Goal: Information Seeking & Learning: Find specific fact

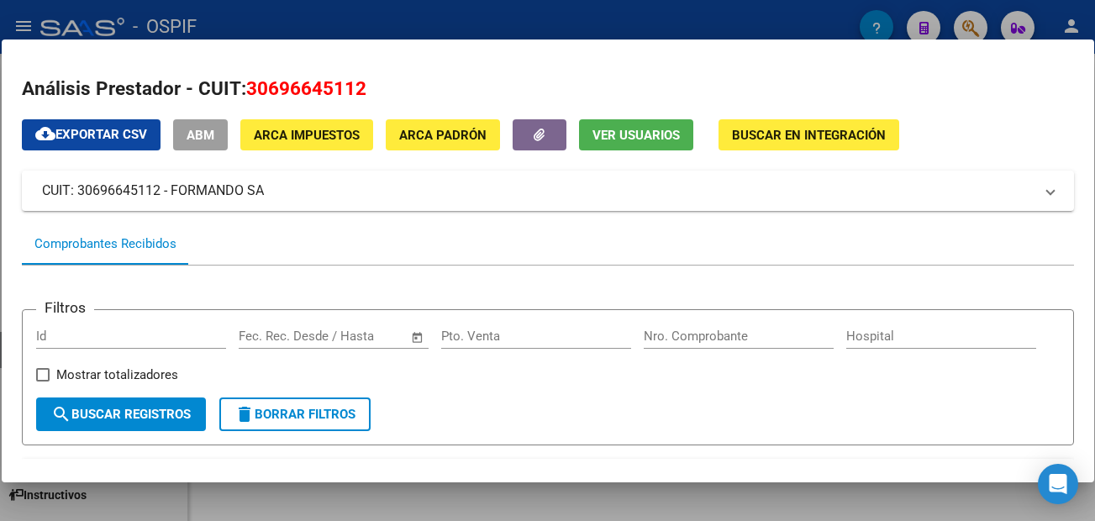
scroll to position [369, 0]
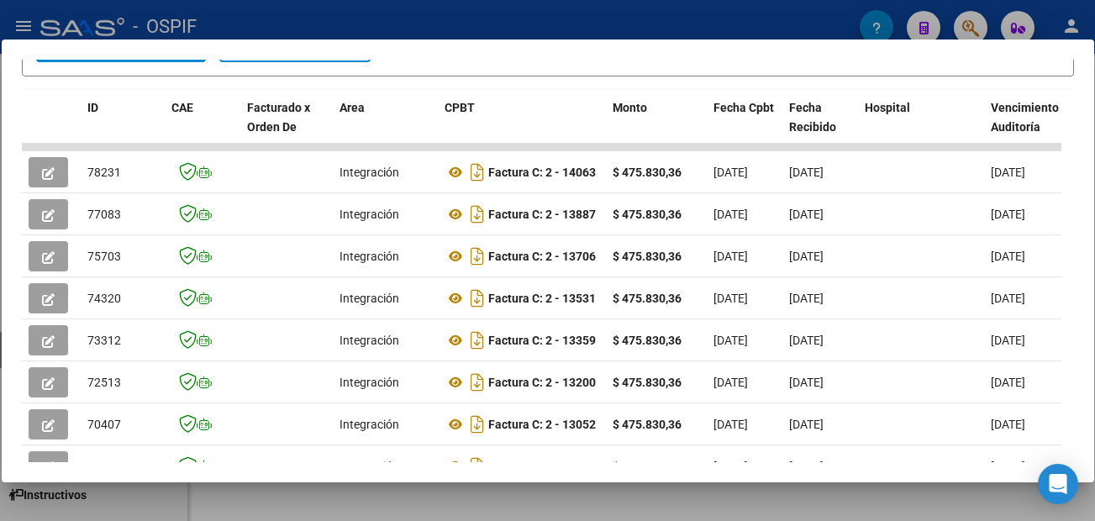
click at [671, 507] on div at bounding box center [547, 260] width 1095 height 521
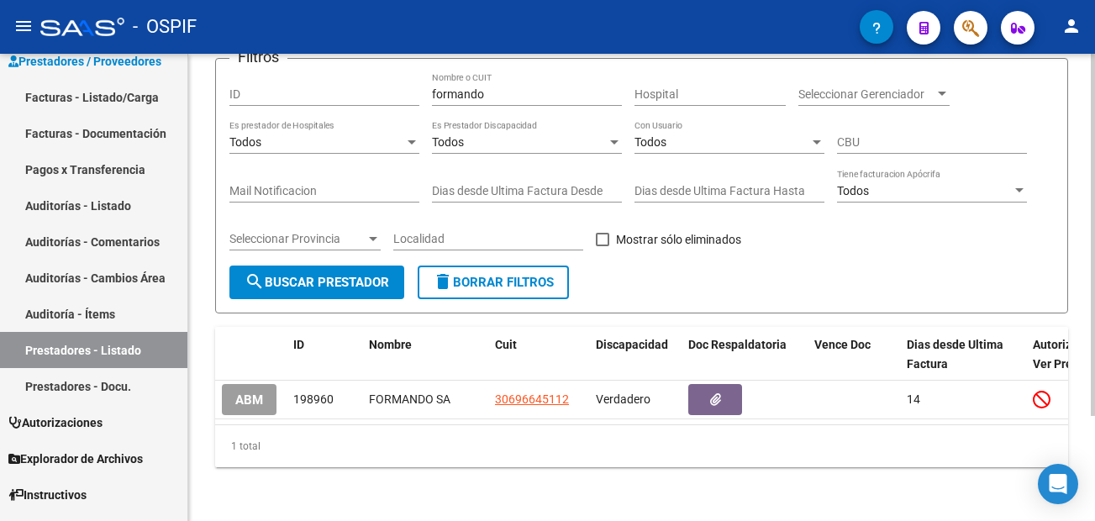
click at [199, 329] on div "PRESTADORES -> Listado de Prestadores / Proveedores add Crear Prestador cloud_d…" at bounding box center [641, 226] width 907 height 590
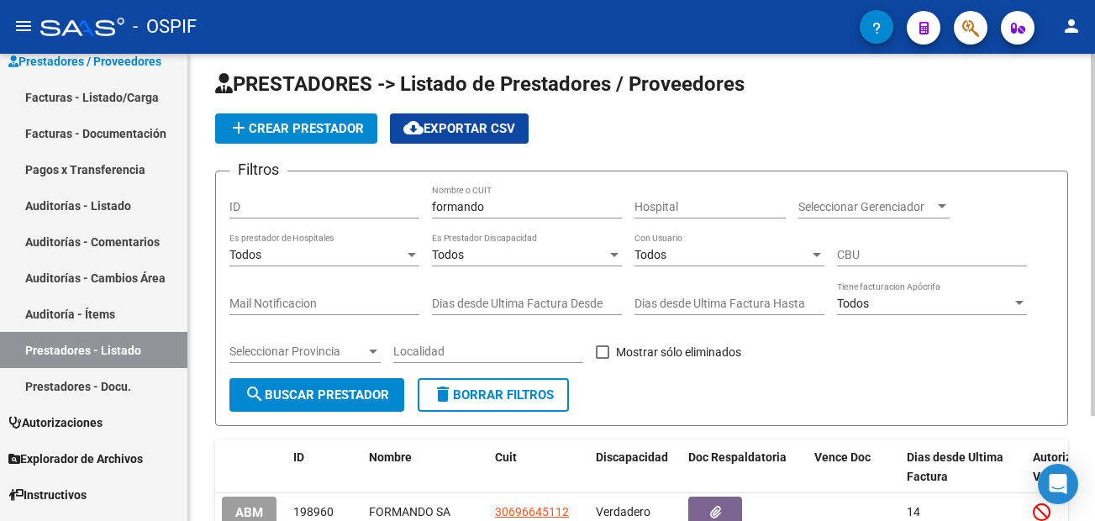
scroll to position [0, 0]
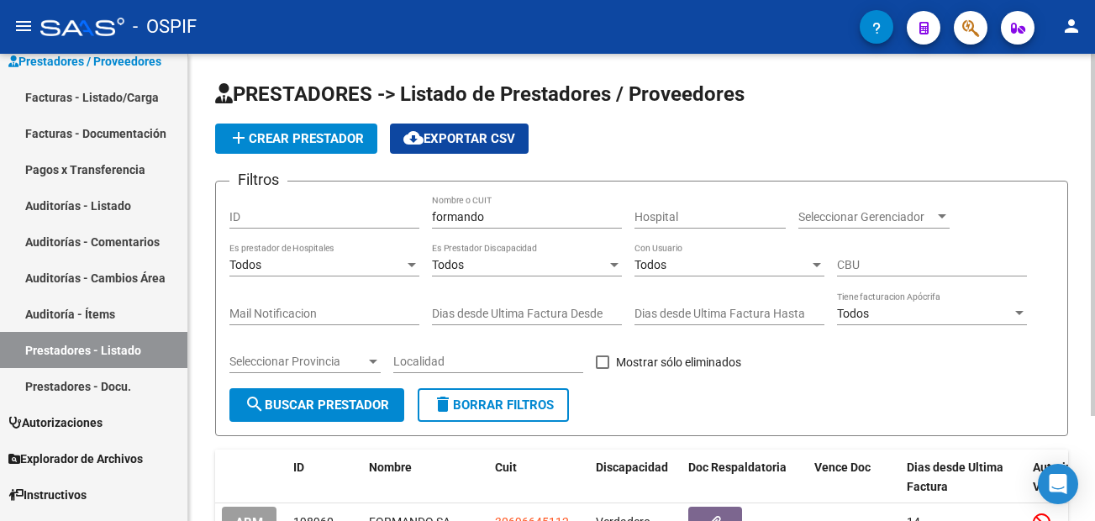
drag, startPoint x: 133, startPoint y: 97, endPoint x: 202, endPoint y: 192, distance: 118.5
click at [134, 96] on link "Facturas - Listado/Carga" at bounding box center [93, 97] width 187 height 36
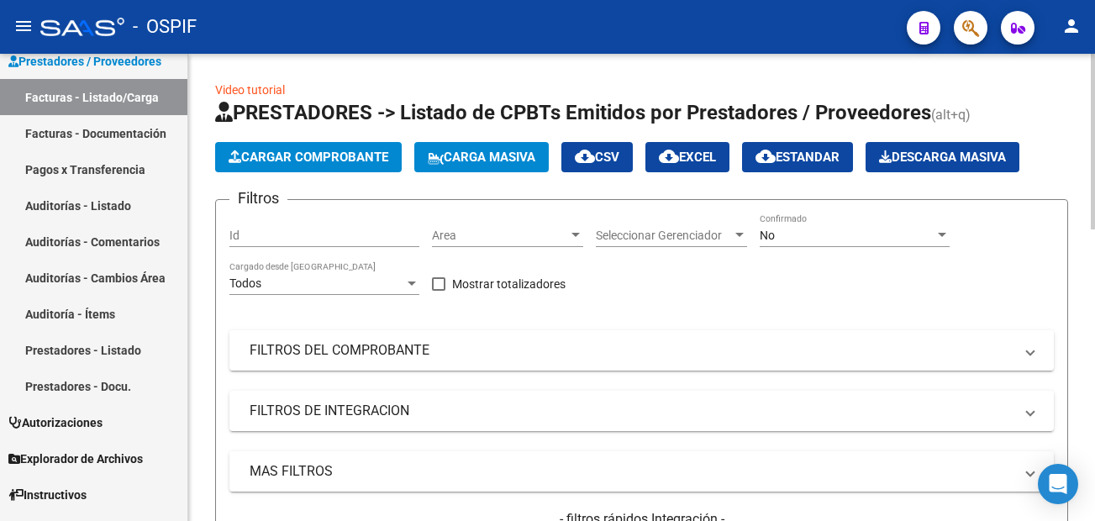
click at [871, 237] on div "No" at bounding box center [847, 236] width 175 height 14
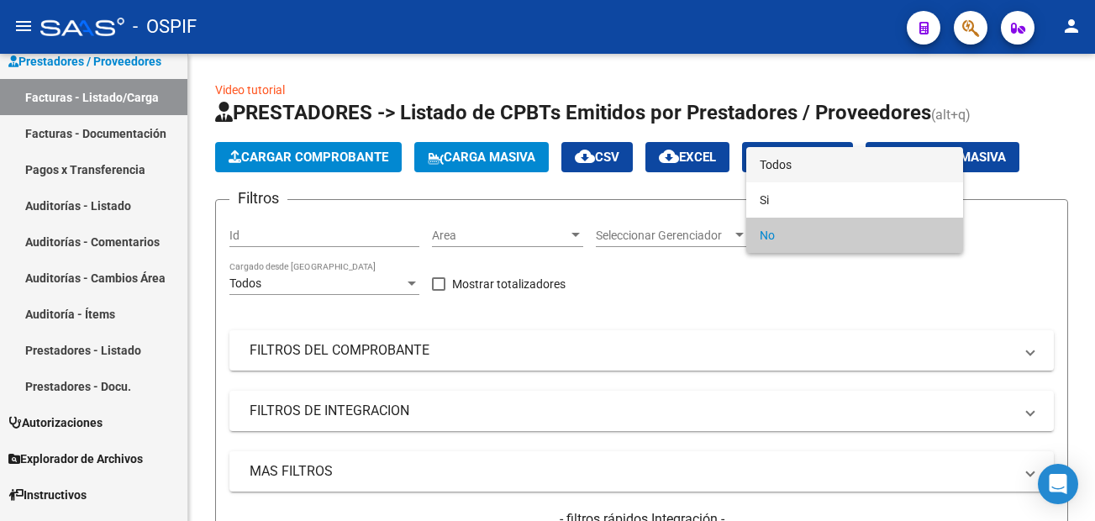
click at [814, 169] on span "Todos" at bounding box center [855, 164] width 190 height 35
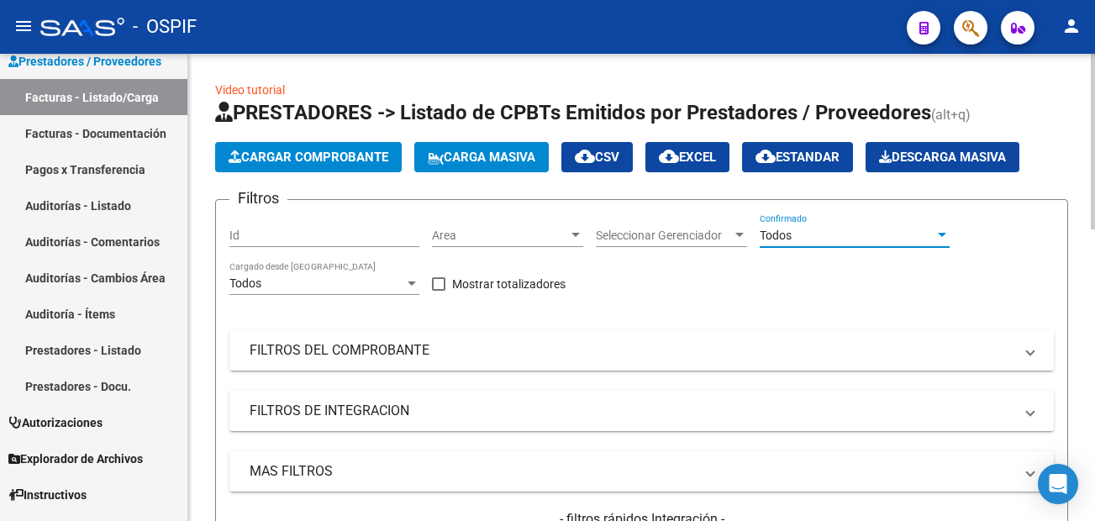
click at [788, 350] on mat-panel-title "FILTROS DEL COMPROBANTE" at bounding box center [632, 350] width 764 height 18
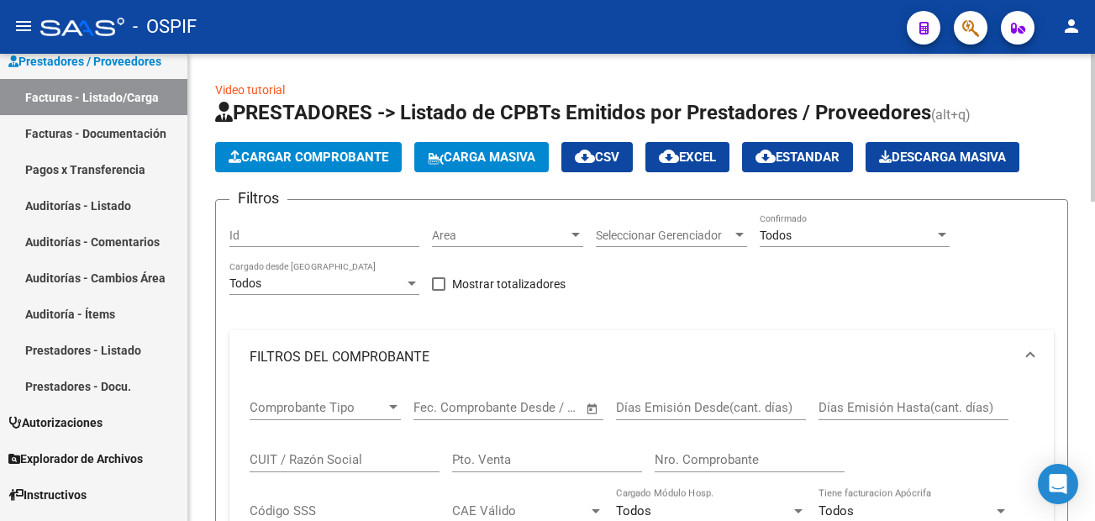
click at [712, 462] on input "Nro. Comprobante" at bounding box center [750, 459] width 190 height 15
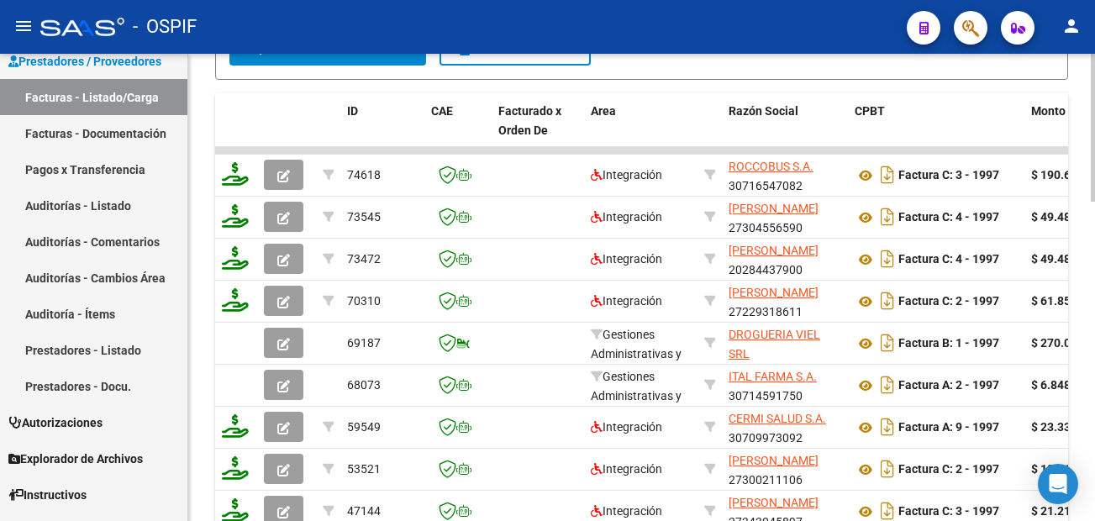
scroll to position [840, 0]
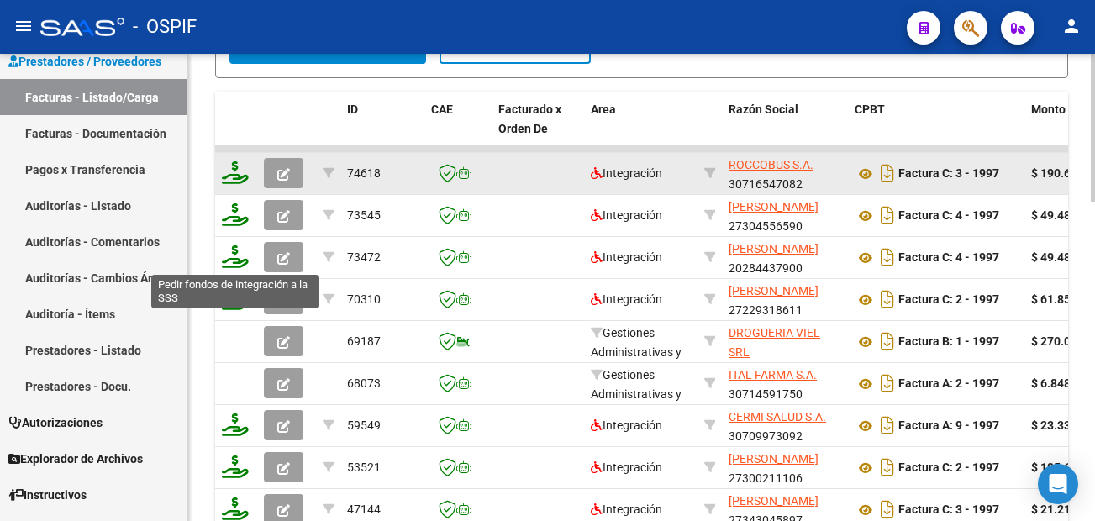
click at [288, 176] on icon "button" at bounding box center [283, 174] width 13 height 13
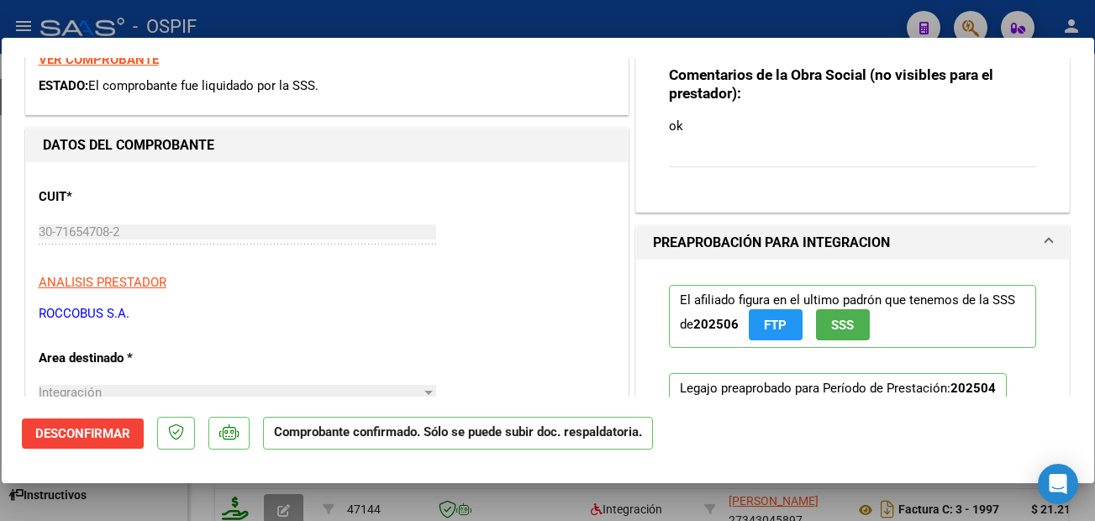
scroll to position [0, 0]
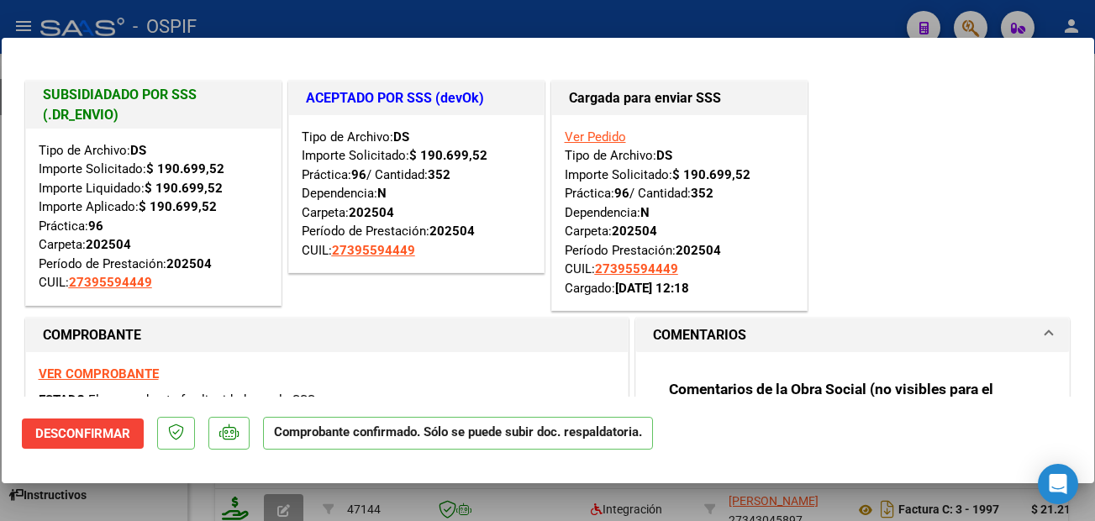
click at [519, 500] on div at bounding box center [547, 260] width 1095 height 521
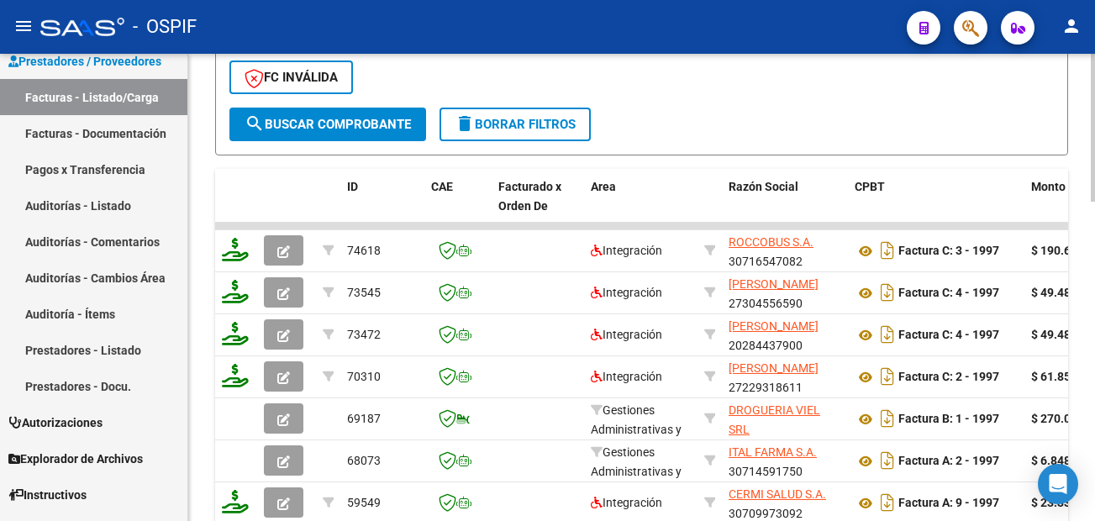
scroll to position [756, 0]
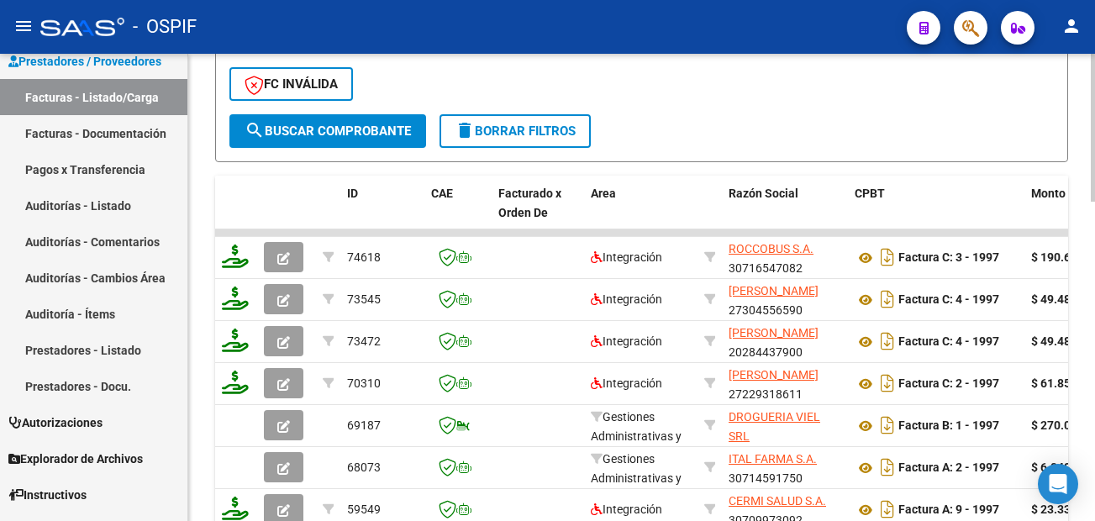
click at [190, 394] on div "Video tutorial PRESTADORES -> Listado de CPBTs Emitidos por Prestadores / Prove…" at bounding box center [641, 28] width 907 height 1461
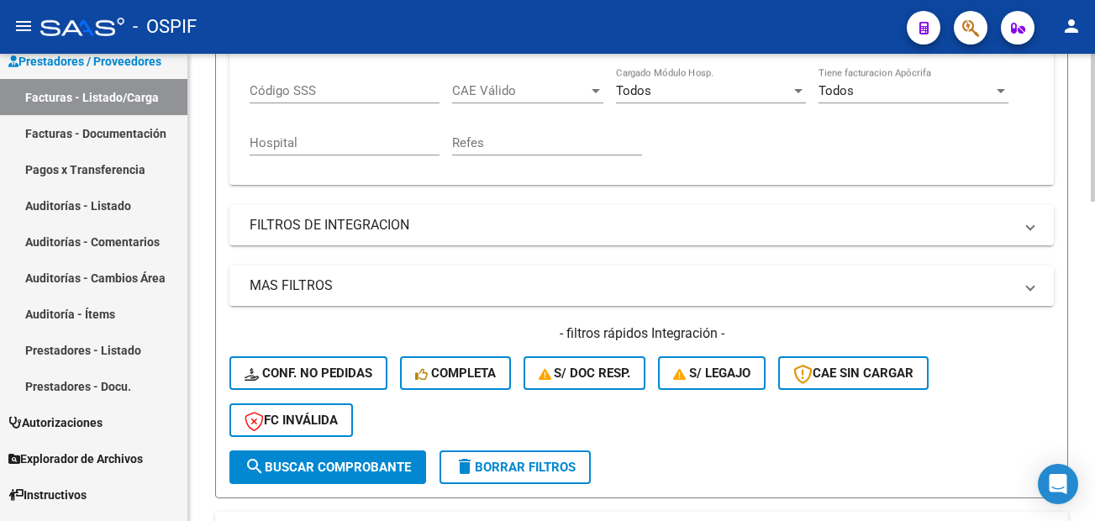
scroll to position [252, 0]
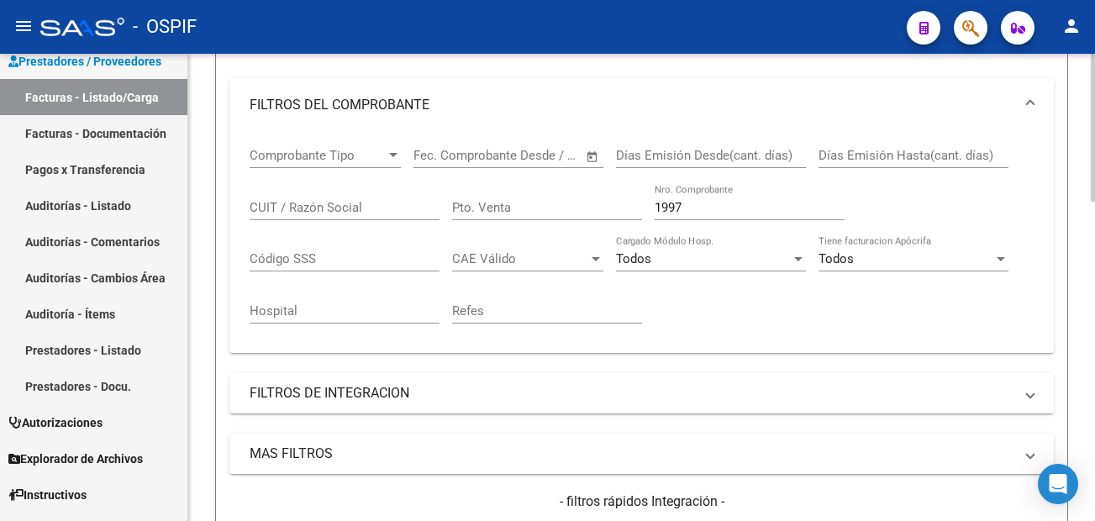
click at [714, 202] on input "1997" at bounding box center [750, 207] width 190 height 15
type input "1"
click at [195, 365] on div "Video tutorial PRESTADORES -> Listado de CPBTs Emitidos por Prestadores / Prove…" at bounding box center [641, 448] width 907 height 1293
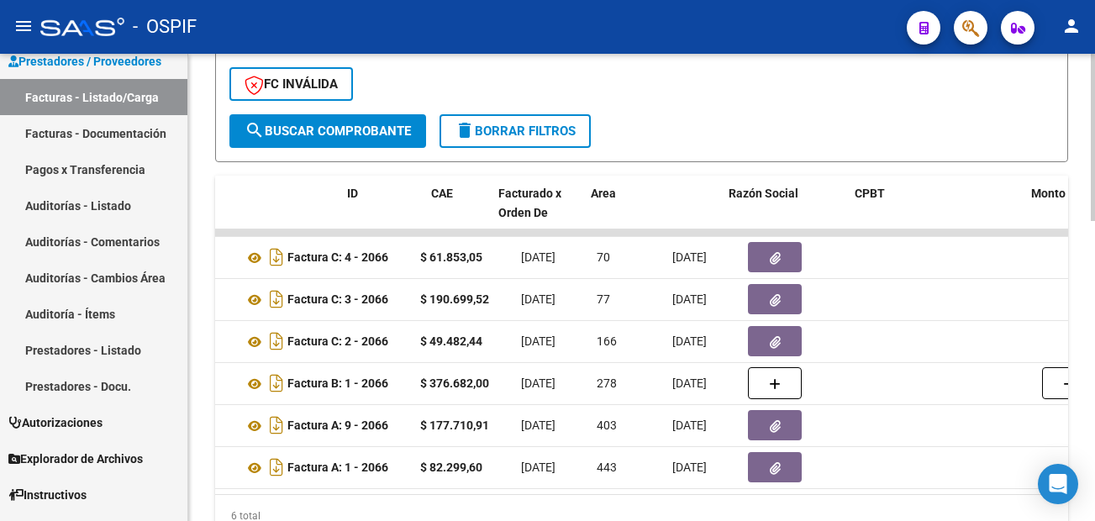
scroll to position [0, 0]
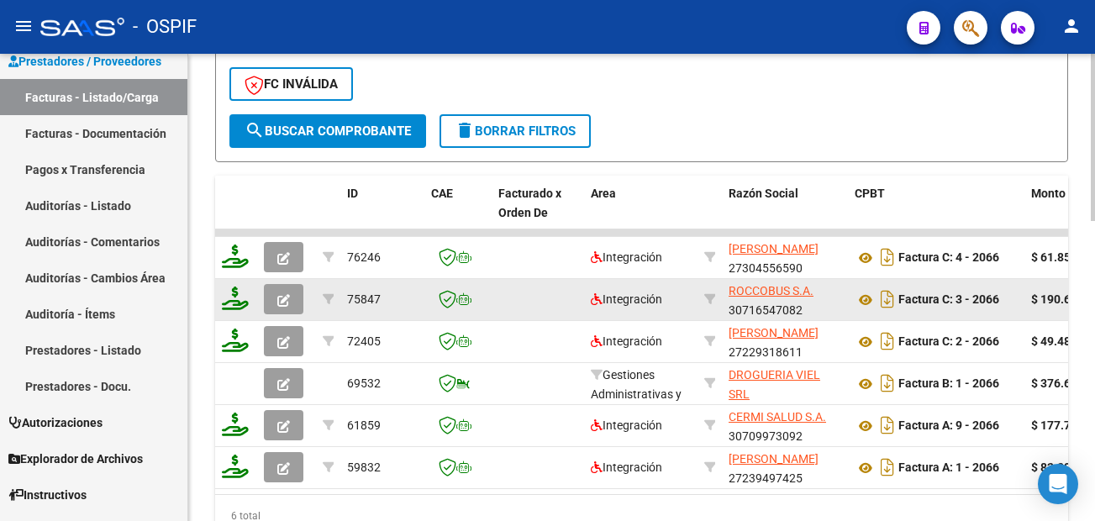
click at [288, 300] on icon "button" at bounding box center [283, 300] width 13 height 13
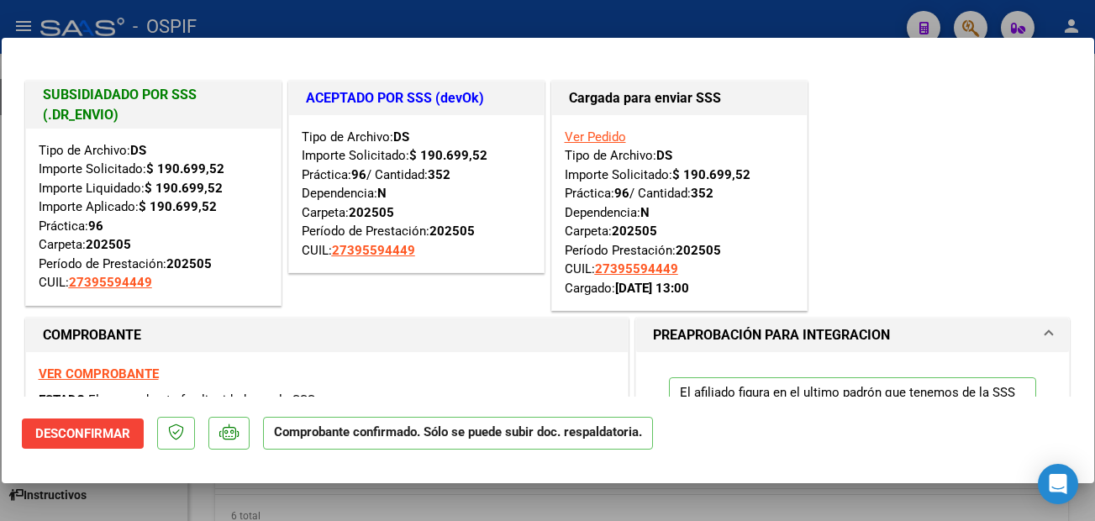
click at [940, 153] on div "SUBSIDIADADO POR SSS (.DR_ENVIO) Tipo de Archivo: DS Importe Solicitado: $ 190.…" at bounding box center [548, 196] width 1052 height 238
click at [607, 494] on div at bounding box center [547, 260] width 1095 height 521
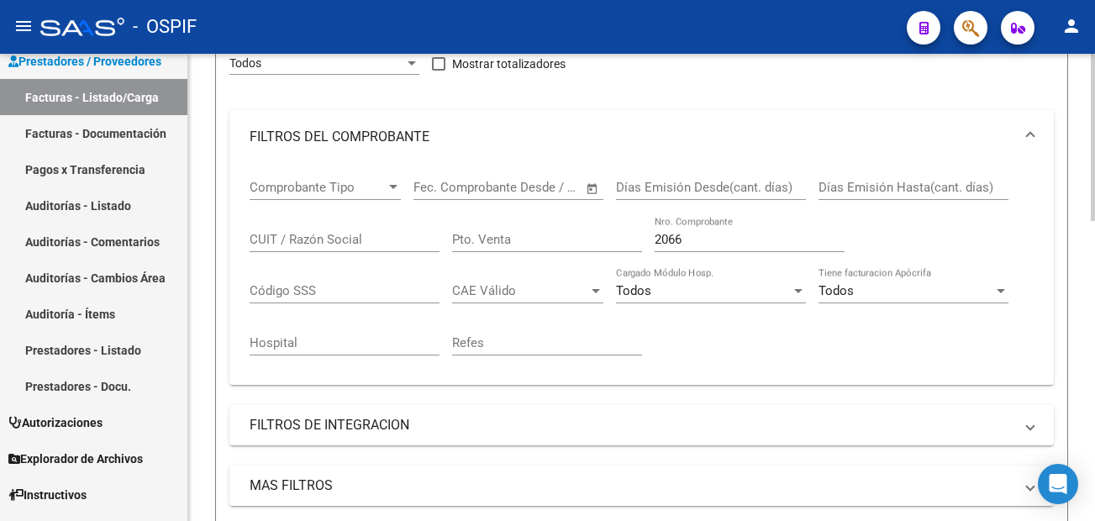
scroll to position [168, 0]
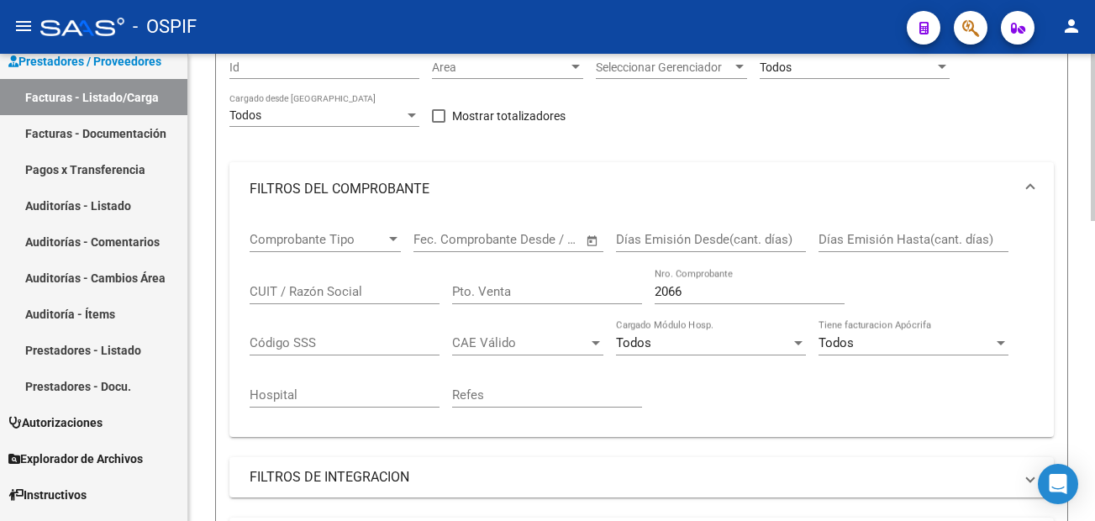
click at [744, 294] on input "2066" at bounding box center [750, 291] width 190 height 15
type input "2"
type input "1849"
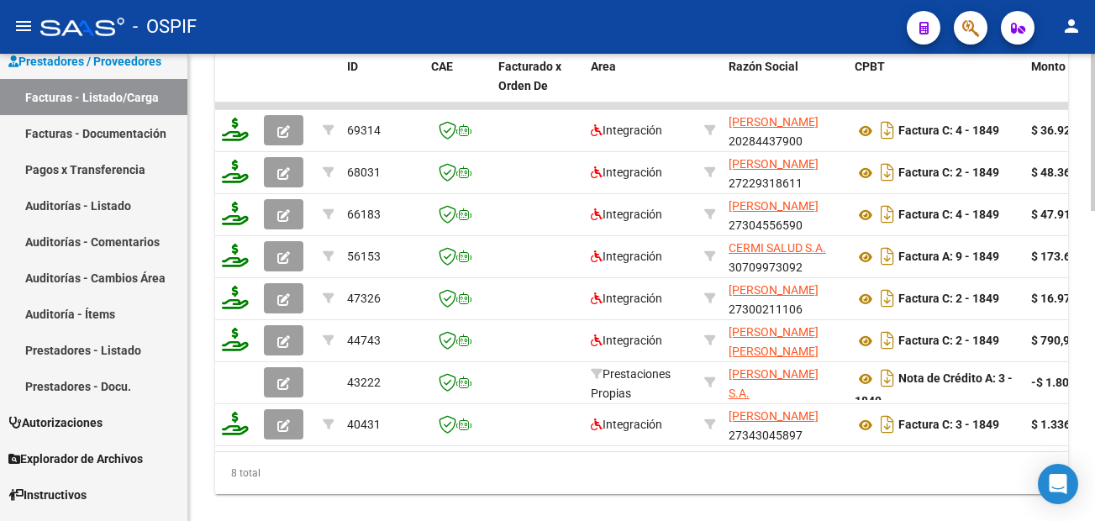
scroll to position [923, 0]
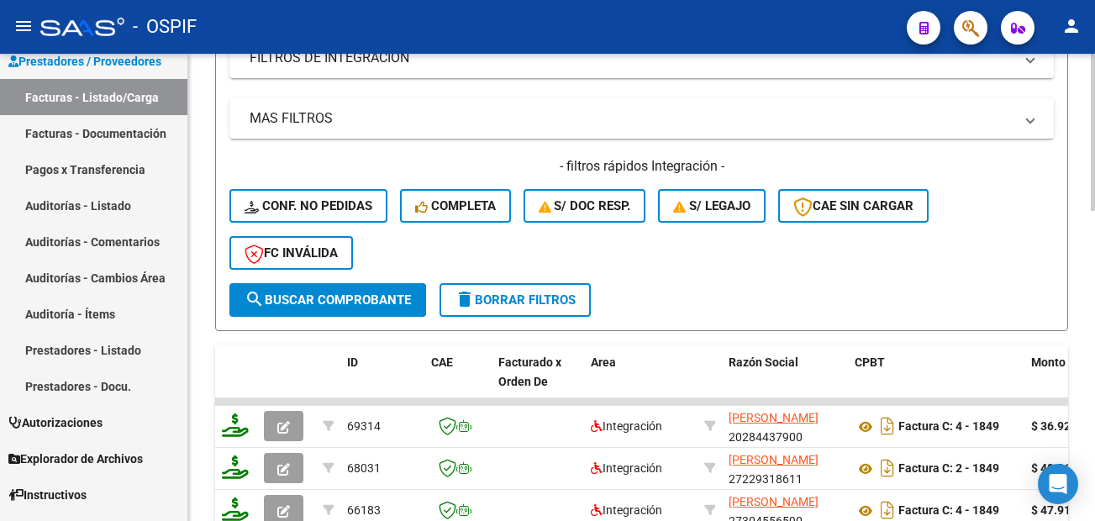
scroll to position [503, 0]
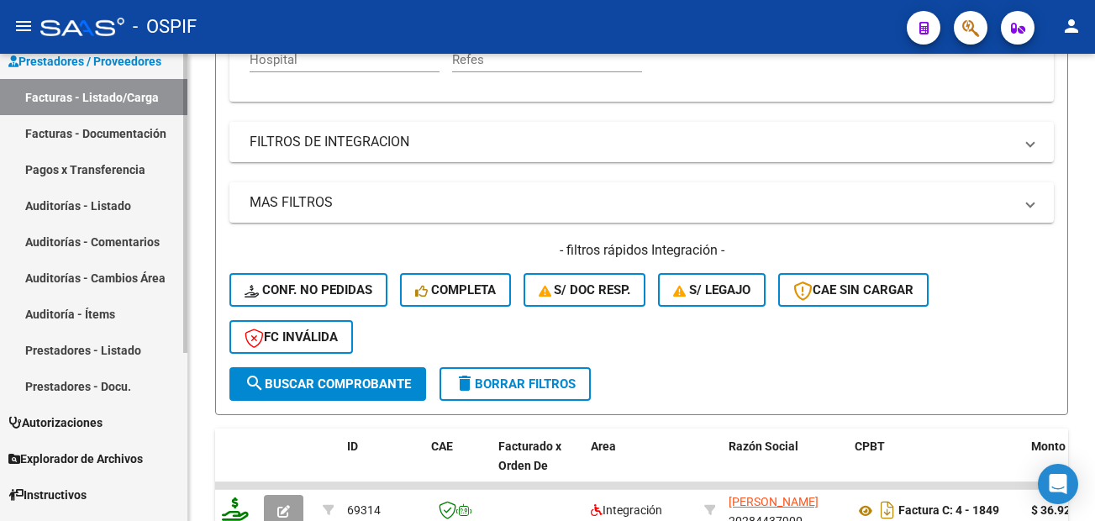
click at [80, 349] on link "Prestadores - Listado" at bounding box center [93, 350] width 187 height 36
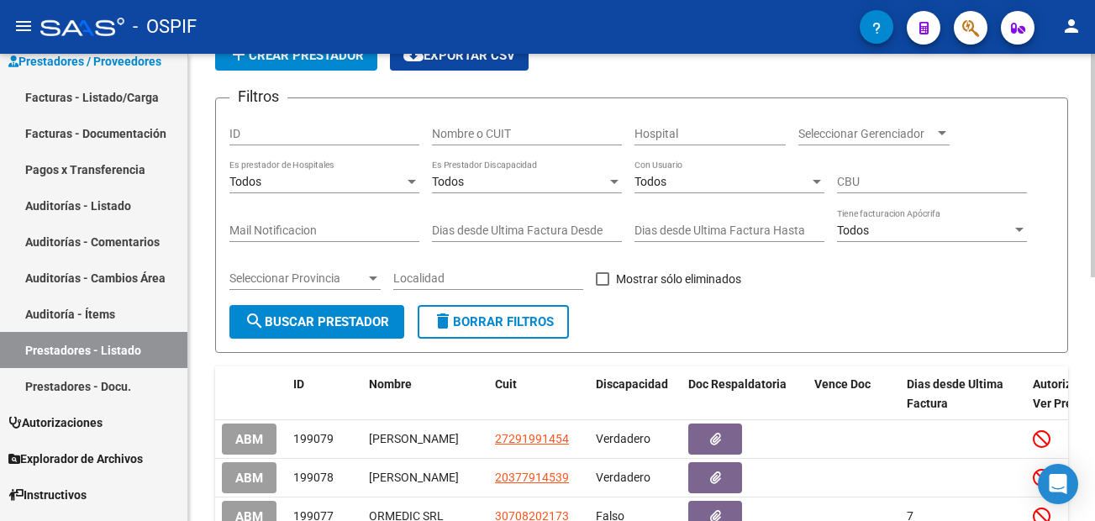
scroll to position [503, 0]
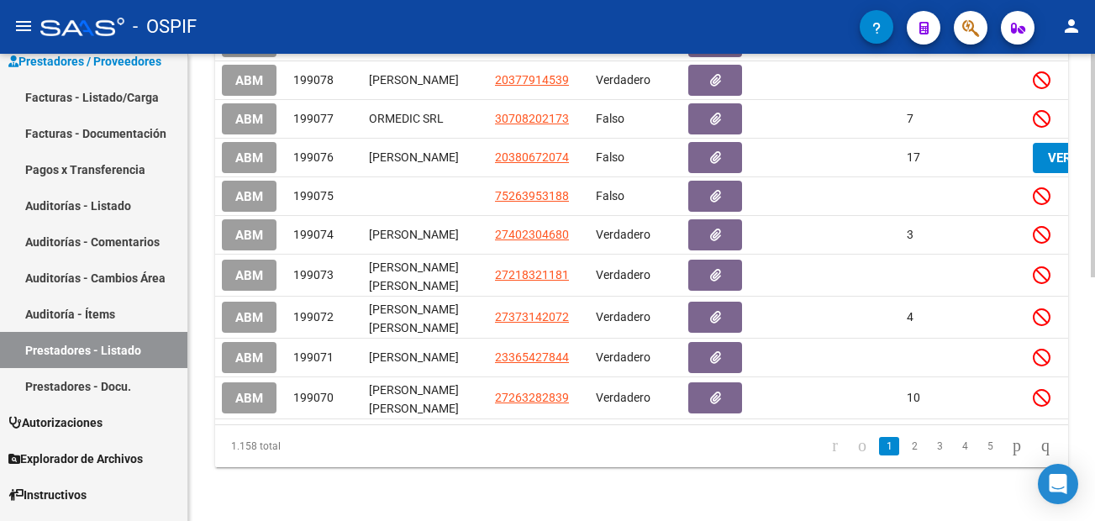
click at [190, 349] on div "PRESTADORES -> Listado de Prestadores / Proveedores add Crear Prestador cloud_d…" at bounding box center [641, 47] width 907 height 948
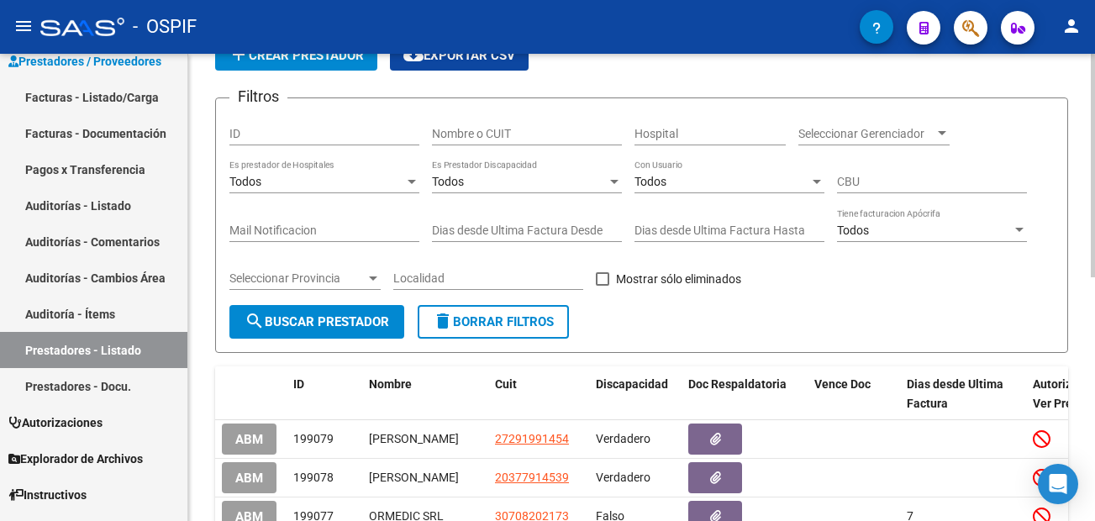
scroll to position [0, 0]
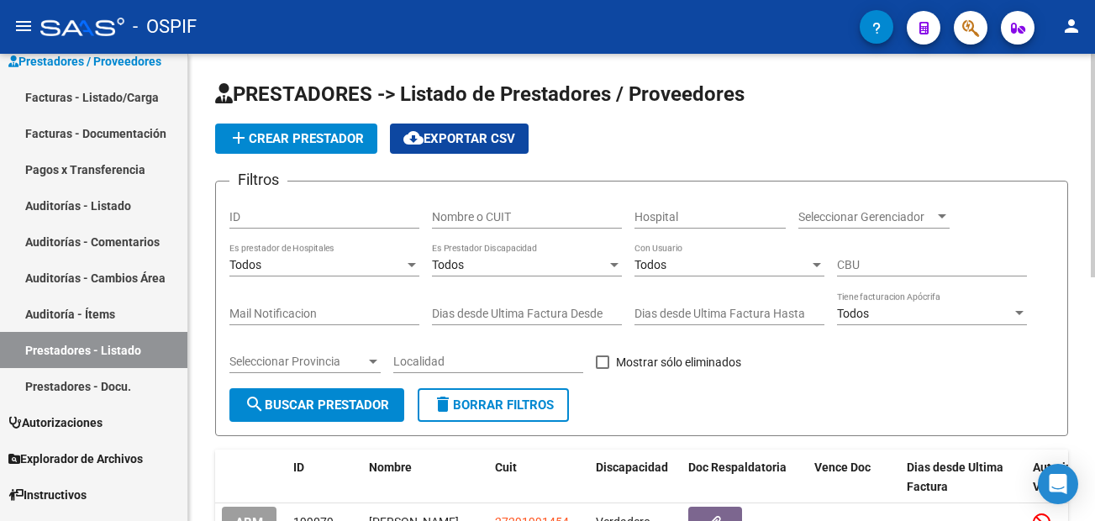
click at [530, 222] on input "Nombre o CUIT" at bounding box center [527, 217] width 190 height 14
type input "mevater"
click at [208, 402] on div "PRESTADORES -> Listado de Prestadores / Proveedores add Crear Prestador cloud_d…" at bounding box center [641, 349] width 907 height 590
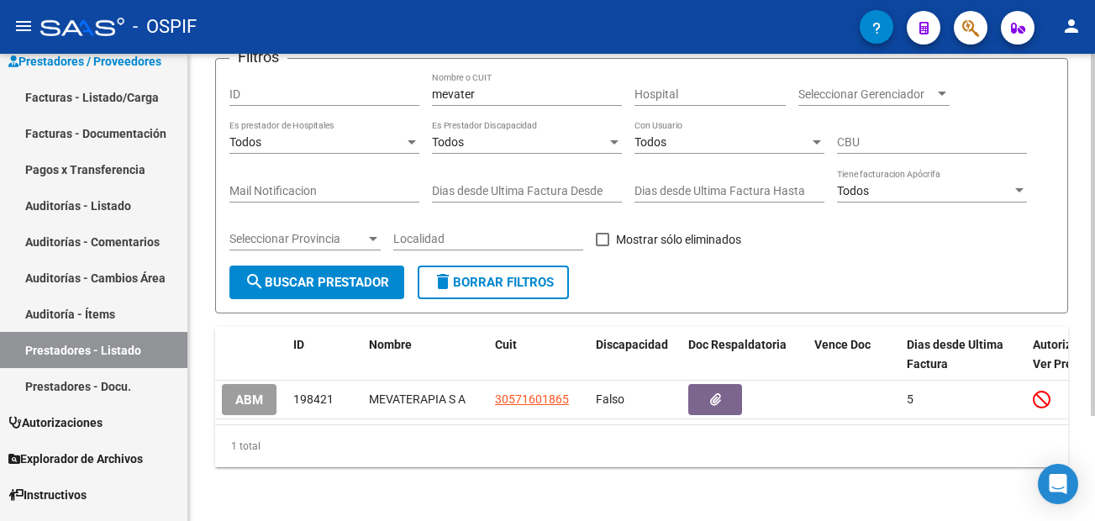
scroll to position [136, 0]
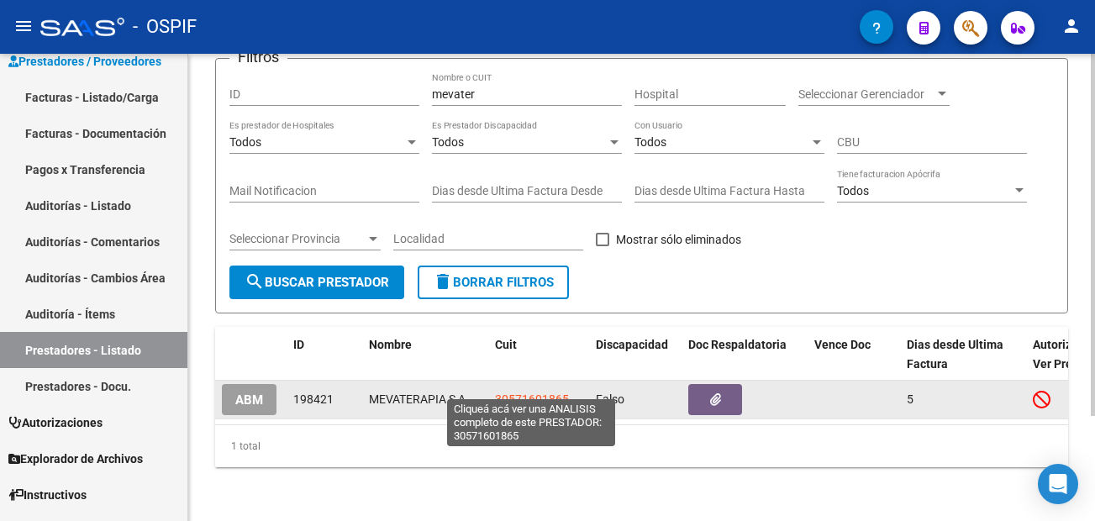
click at [549, 392] on span "30571601865" at bounding box center [532, 398] width 74 height 13
type textarea "30571601865"
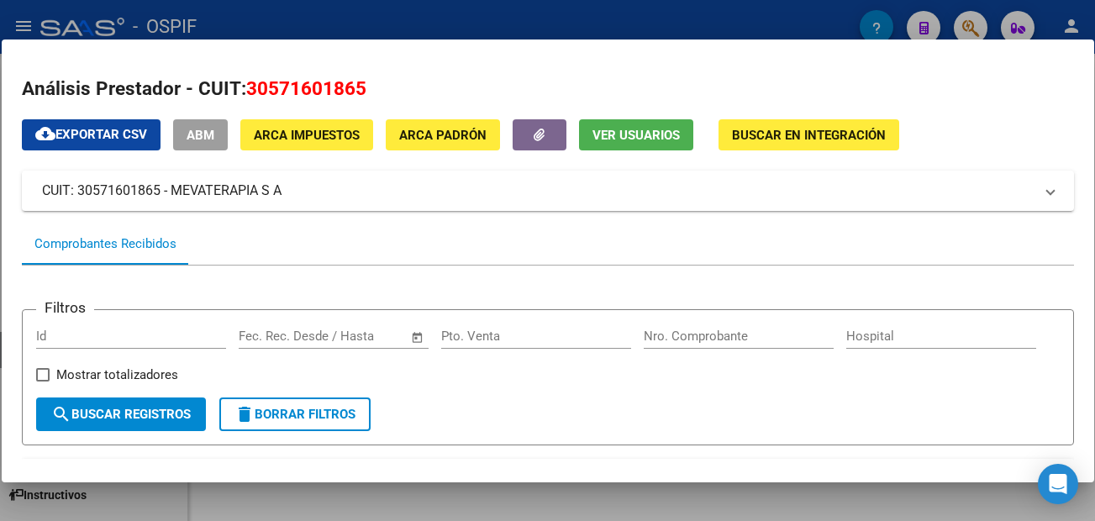
click at [686, 384] on div "Filtros Id Start date – End date Fec. Rec. Desde / Hasta Pto. Venta Nro. Compro…" at bounding box center [547, 360] width 1023 height 75
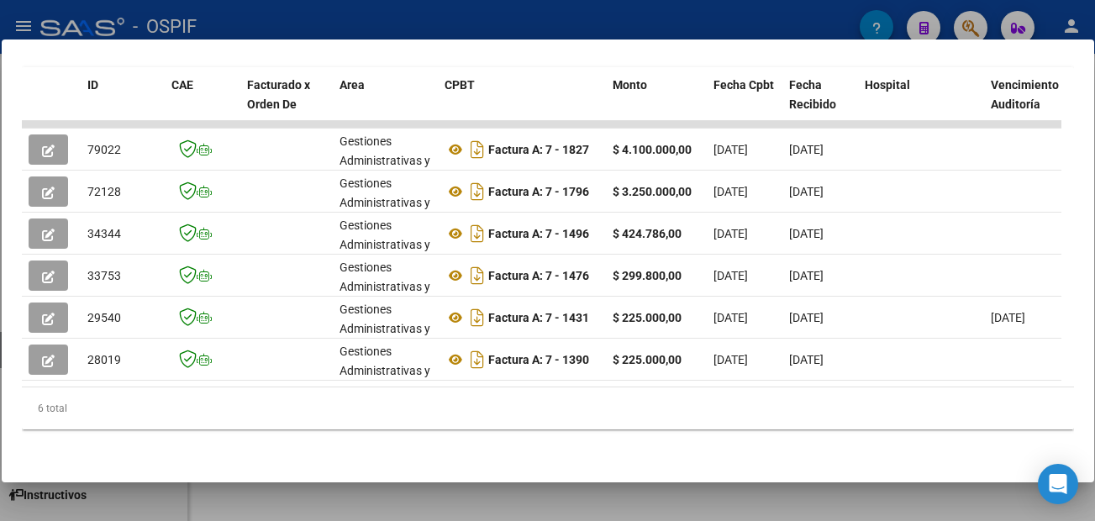
scroll to position [411, 0]
click at [755, 500] on div at bounding box center [547, 260] width 1095 height 521
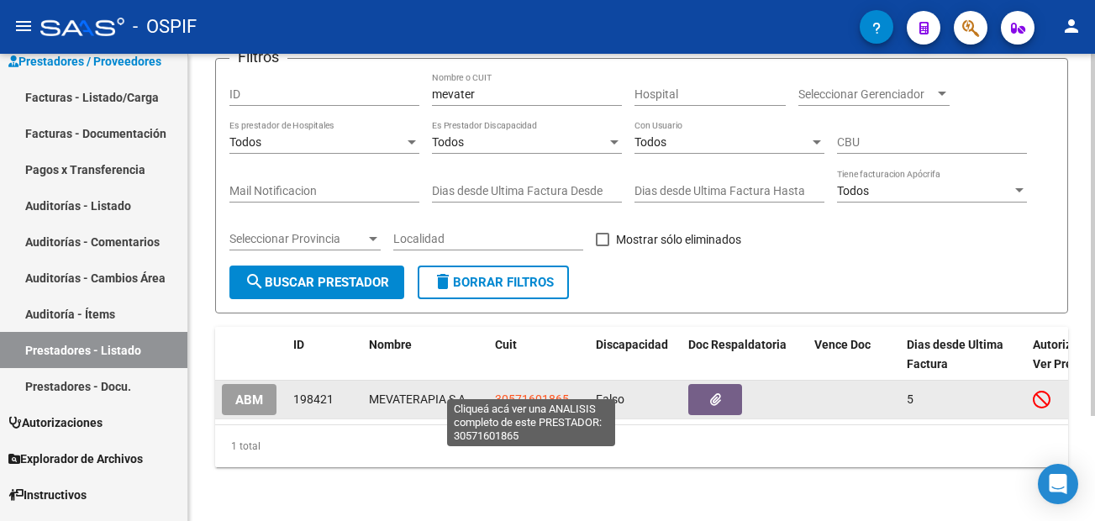
click at [544, 392] on span "30571601865" at bounding box center [532, 398] width 74 height 13
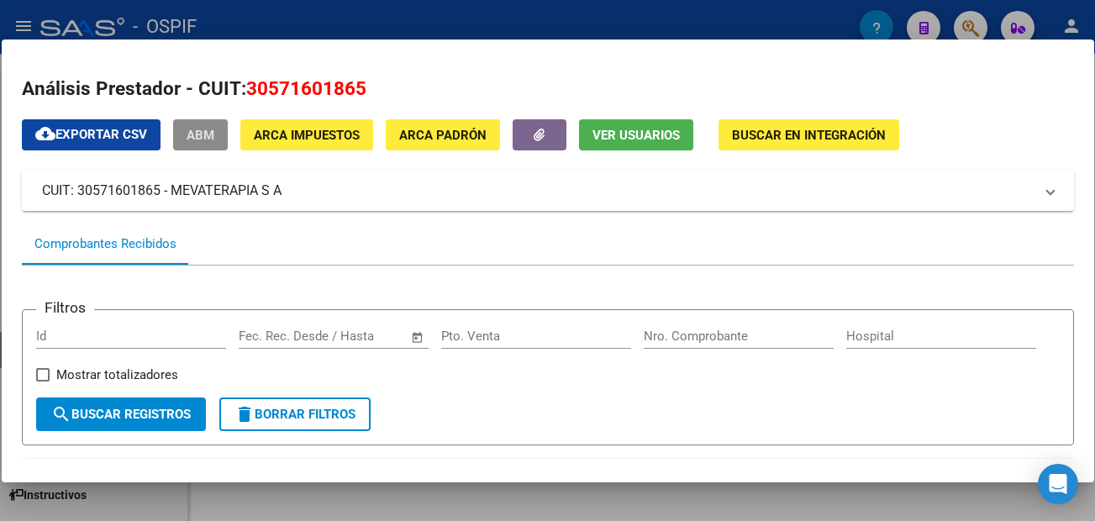
click at [705, 391] on div "Filtros Id Start date – End date Fec. Rec. Desde / Hasta Pto. Venta Nro. Compro…" at bounding box center [547, 360] width 1023 height 75
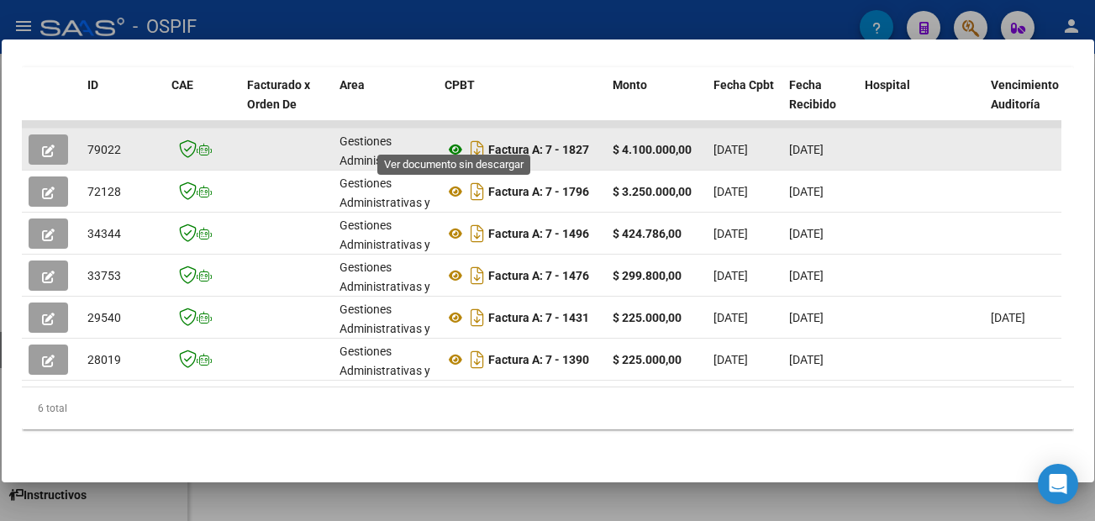
click at [454, 139] on icon at bounding box center [455, 149] width 22 height 20
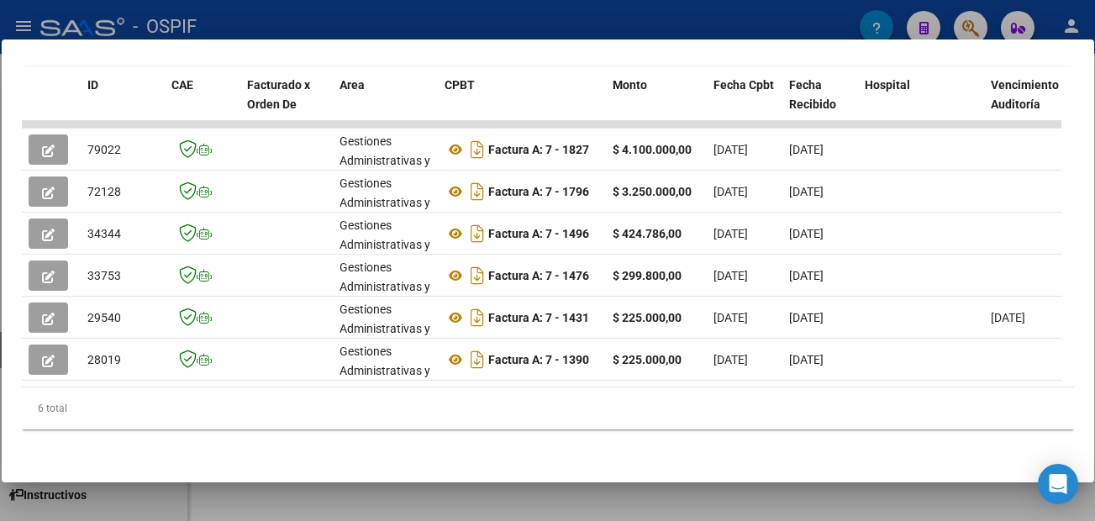
click at [689, 503] on div at bounding box center [547, 260] width 1095 height 521
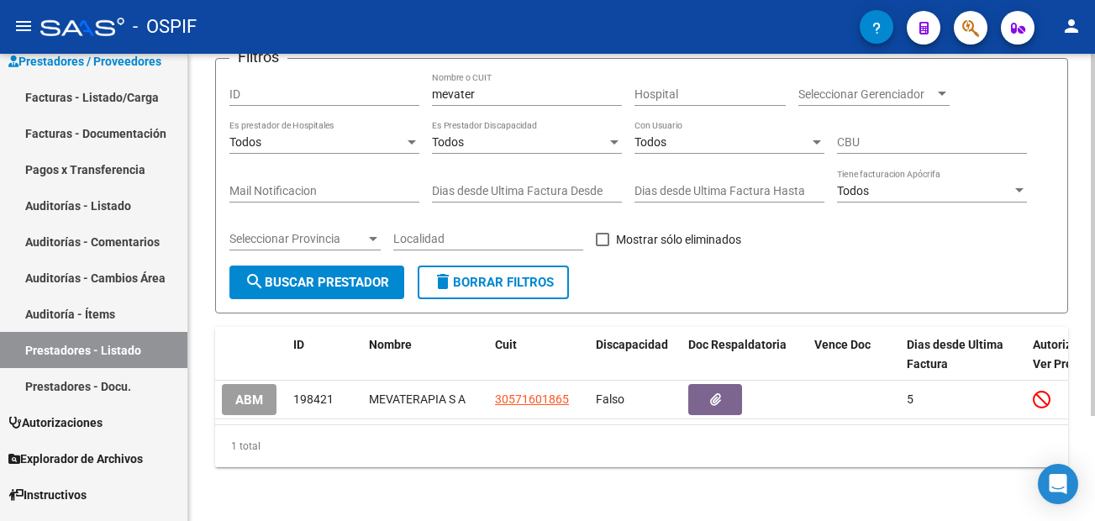
drag, startPoint x: 118, startPoint y: 94, endPoint x: 196, endPoint y: 218, distance: 146.9
click at [118, 94] on link "Facturas - Listado/Carga" at bounding box center [93, 97] width 187 height 36
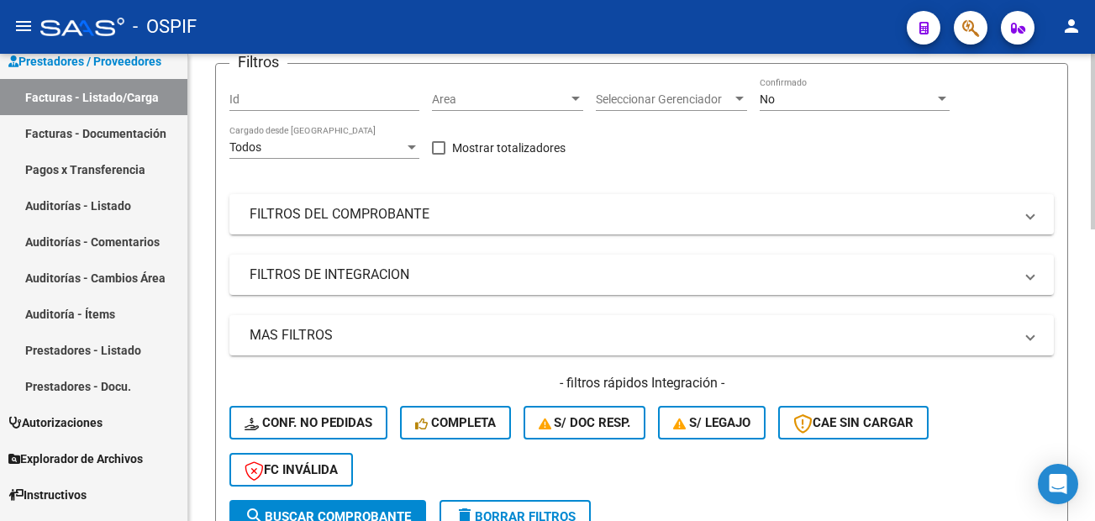
click at [864, 107] on div "No" at bounding box center [847, 99] width 175 height 14
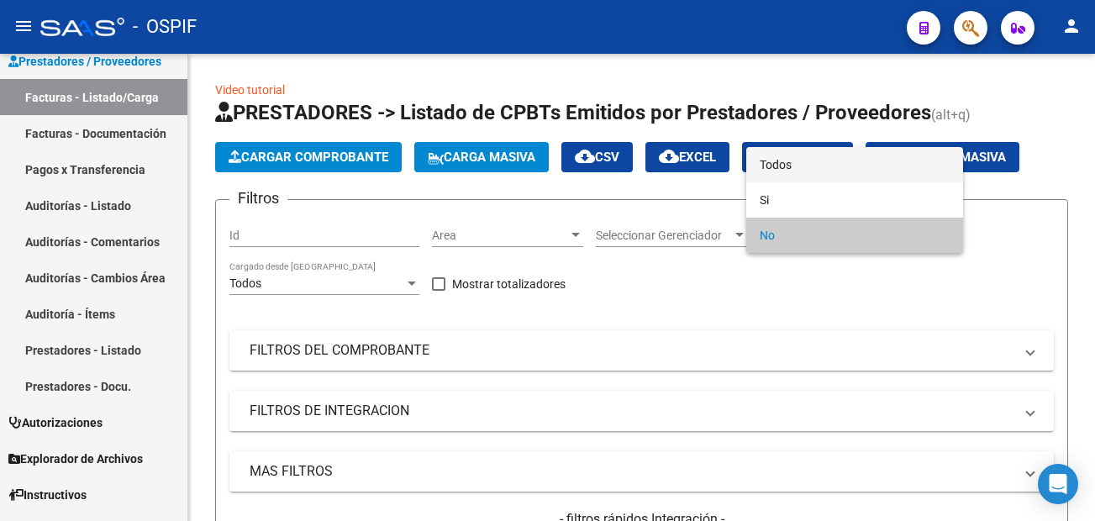
click at [827, 159] on span "Todos" at bounding box center [855, 164] width 190 height 35
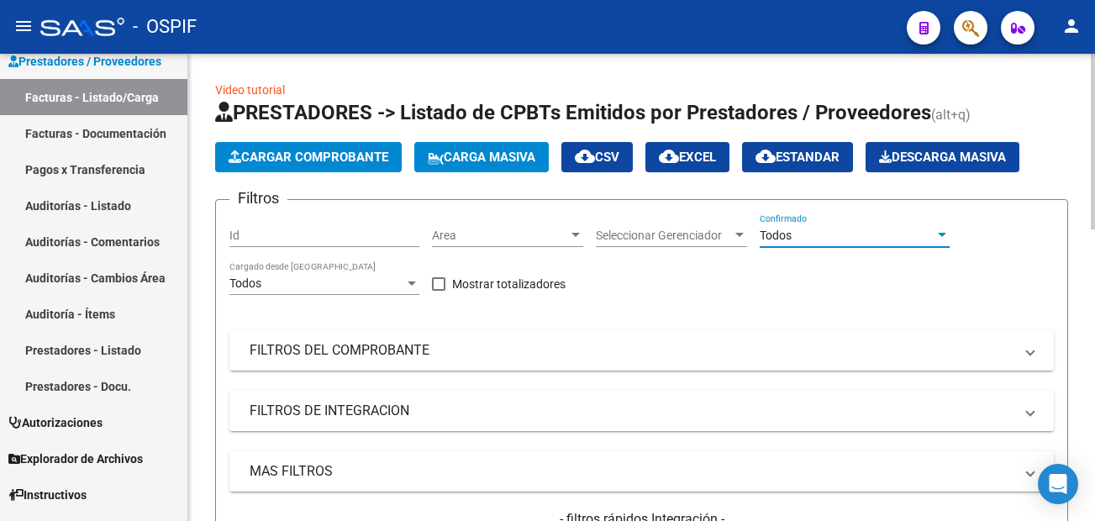
click at [708, 359] on mat-panel-title "FILTROS DEL COMPROBANTE" at bounding box center [632, 350] width 764 height 18
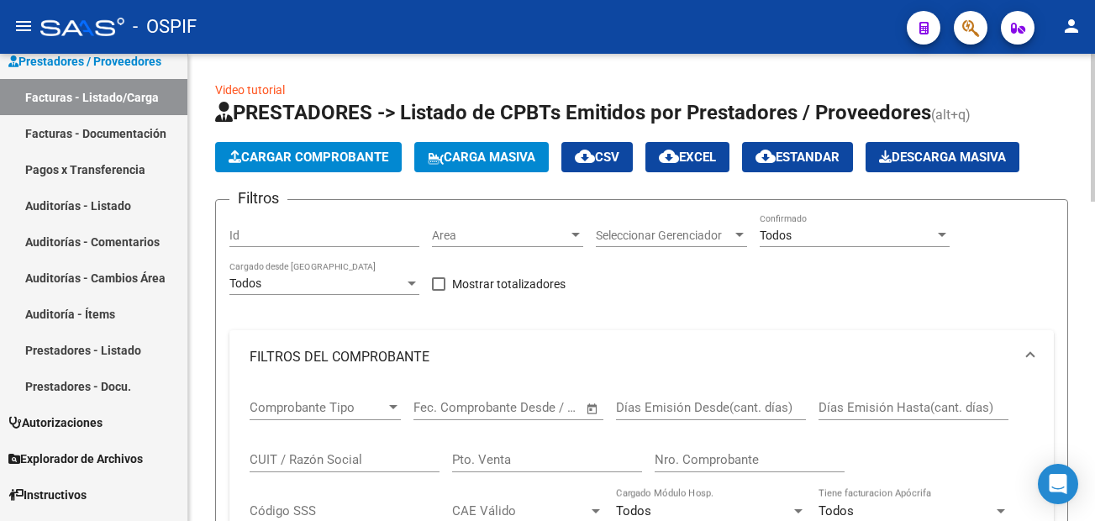
click at [666, 465] on input "Nro. Comprobante" at bounding box center [750, 459] width 190 height 15
type input "11192"
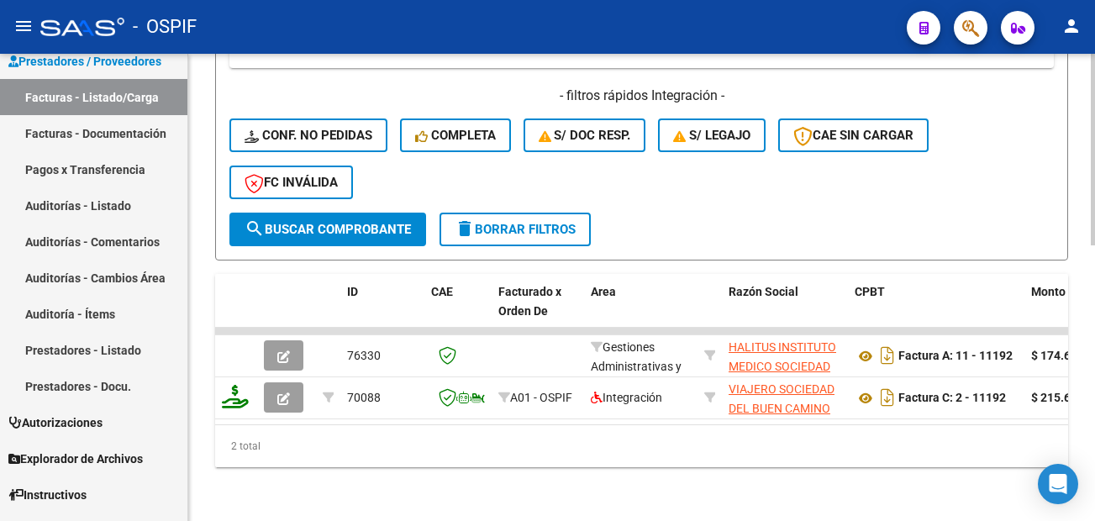
drag, startPoint x: 119, startPoint y: 357, endPoint x: 202, endPoint y: 358, distance: 83.2
click at [119, 356] on link "Prestadores - Listado" at bounding box center [93, 350] width 187 height 36
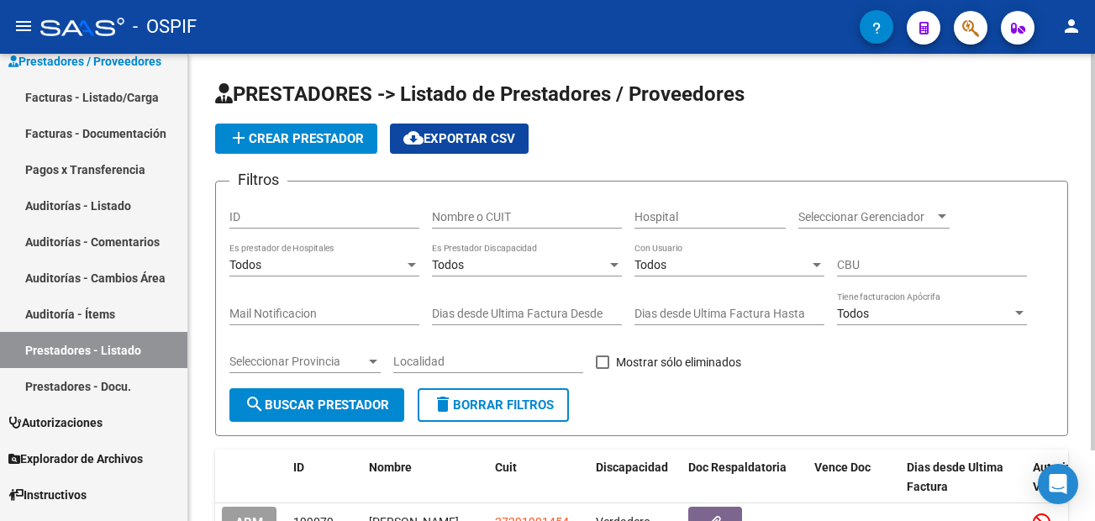
click at [202, 358] on div "PRESTADORES -> Listado de Prestadores / Proveedores add Crear Prestador cloud_d…" at bounding box center [641, 528] width 907 height 948
click at [486, 213] on input "Nombre o CUIT" at bounding box center [527, 217] width 190 height 14
type input "mevat"
click at [198, 405] on div "PRESTADORES -> Listado de Prestadores / Proveedores add Crear Prestador cloud_d…" at bounding box center [641, 349] width 907 height 590
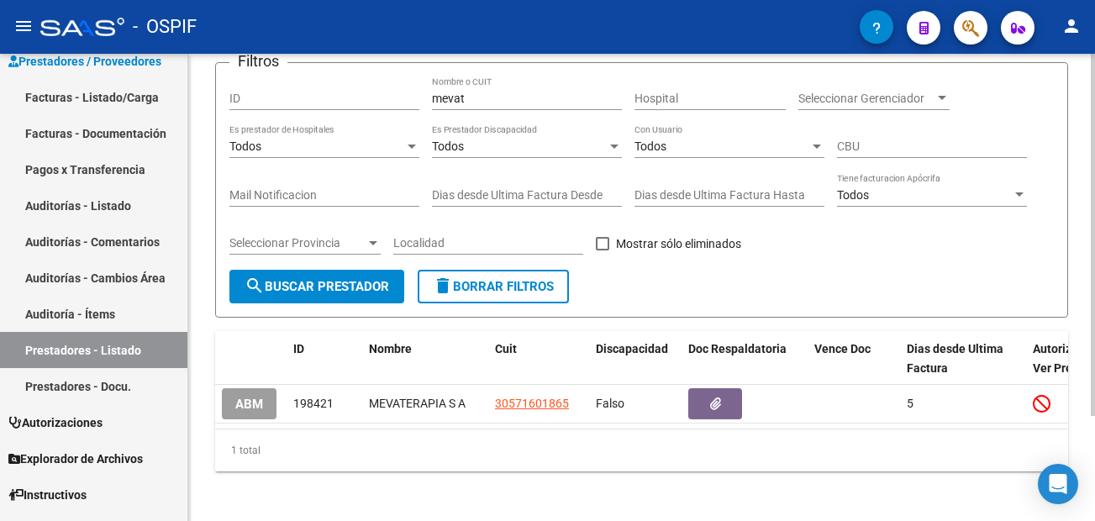
scroll to position [136, 0]
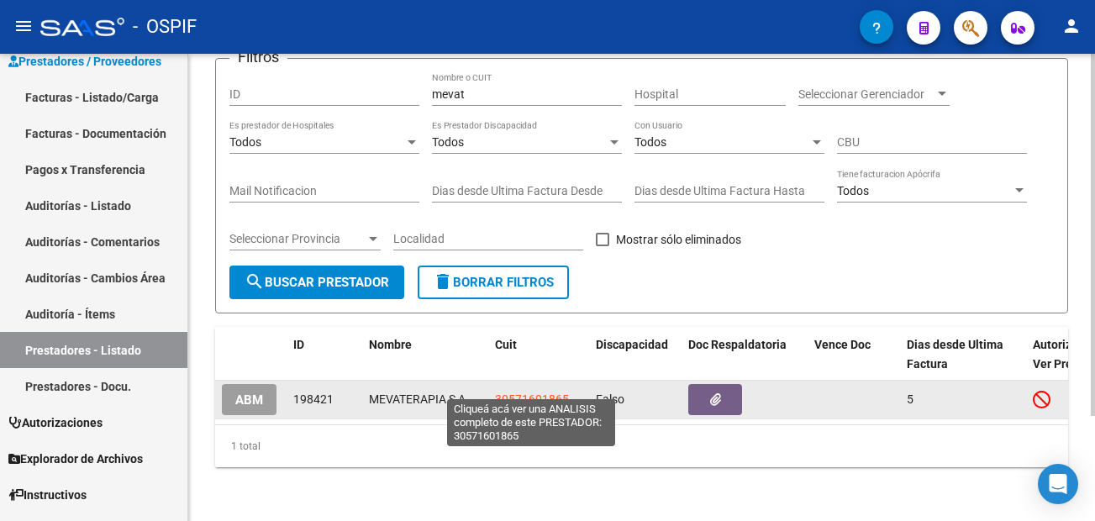
click at [548, 392] on span "30571601865" at bounding box center [532, 398] width 74 height 13
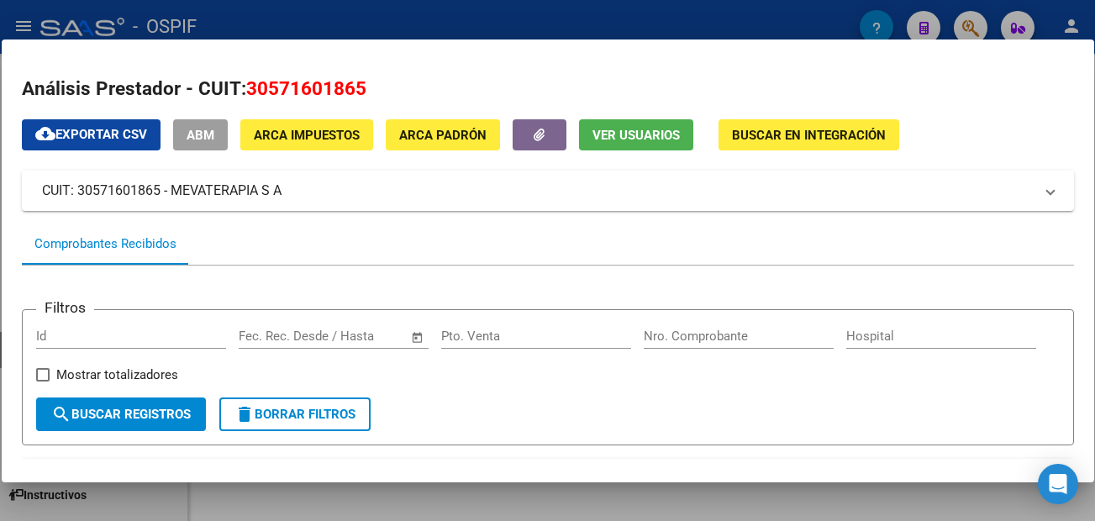
click at [569, 398] on div "Filtros Id Start date – End date Fec. Rec. Desde / Hasta Pto. Venta Nro. Compro…" at bounding box center [547, 360] width 1023 height 75
click at [682, 335] on input "Nro. Comprobante" at bounding box center [739, 336] width 190 height 15
click at [707, 393] on div "Filtros Id Start date – End date Fec. Rec. Desde / Hasta Pto. Venta Nro. Compro…" at bounding box center [547, 360] width 1023 height 75
click at [703, 338] on input "Nro. Comprobante" at bounding box center [739, 336] width 190 height 15
type input "1849"
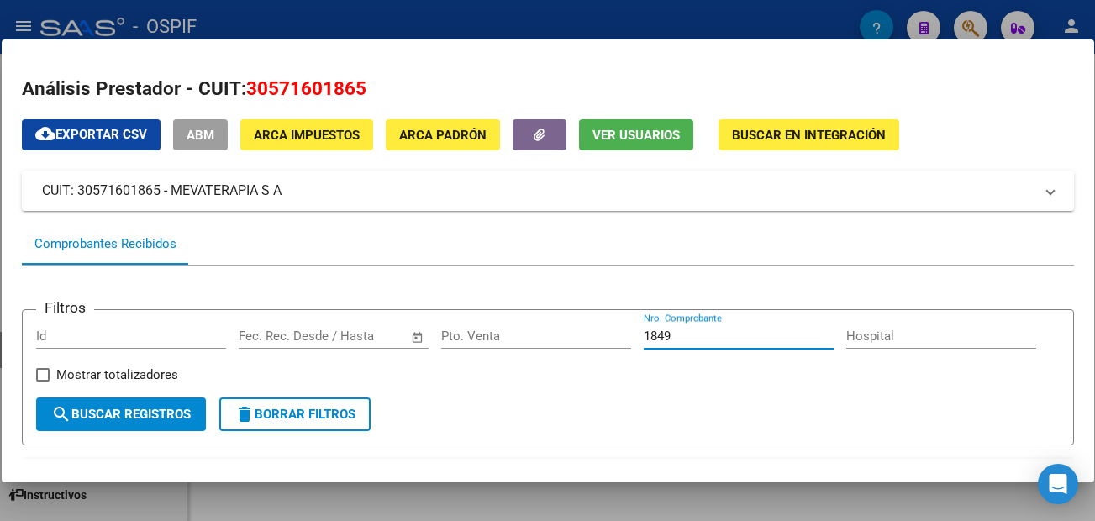
click at [1033, 79] on h2 "Análisis Prestador - CUIT: 30571601865" at bounding box center [548, 89] width 1052 height 29
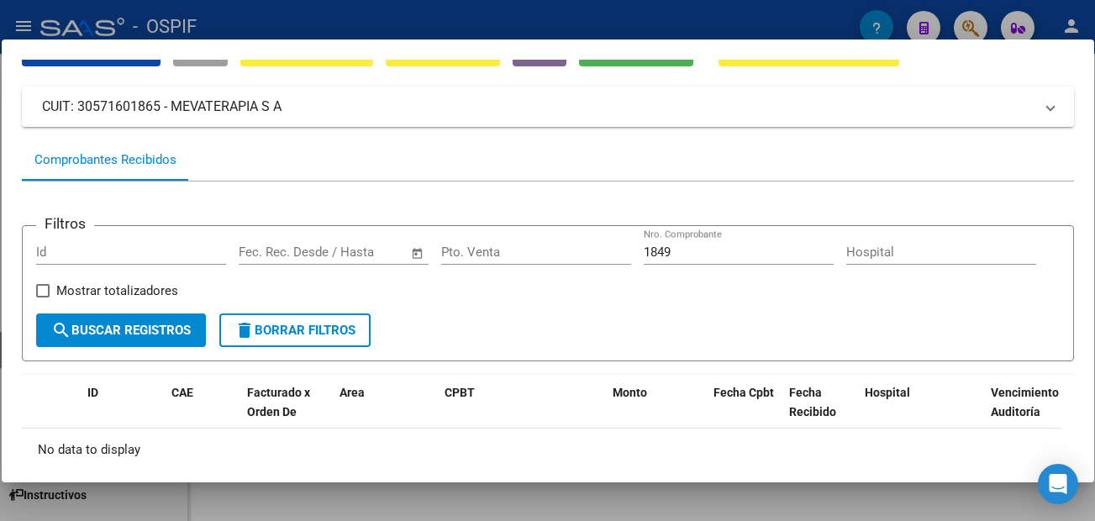
scroll to position [176, 0]
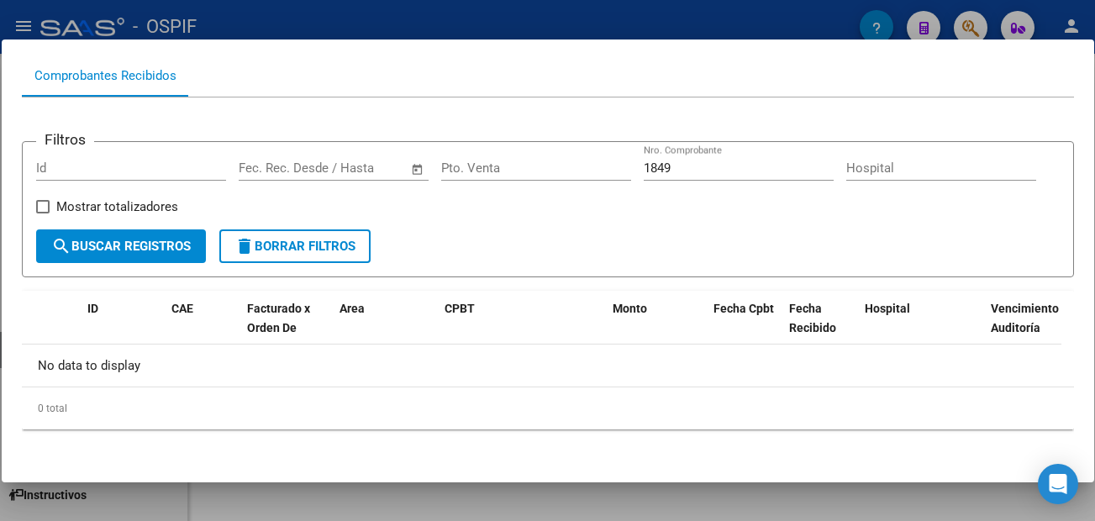
click at [886, 500] on div at bounding box center [547, 260] width 1095 height 521
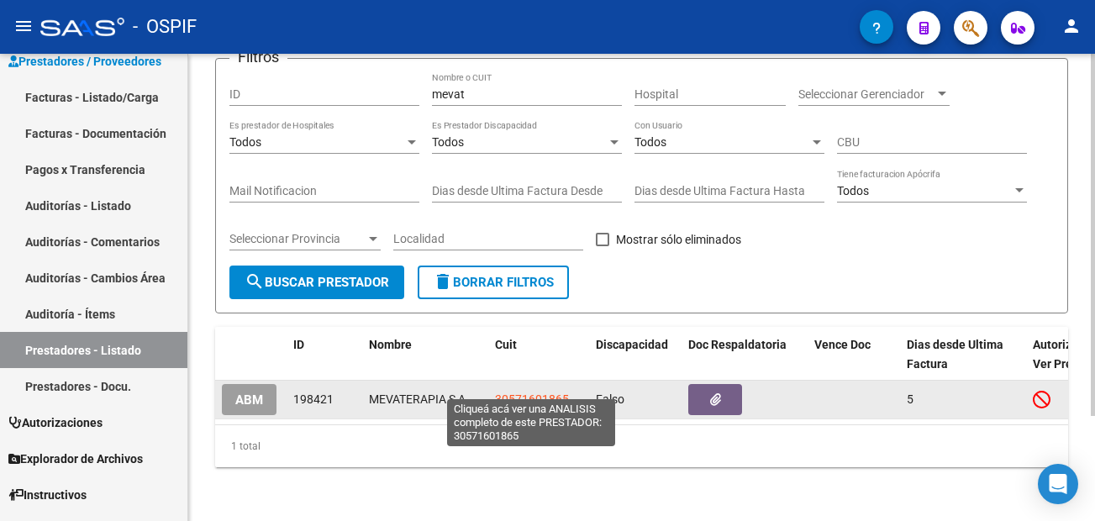
click at [528, 392] on span "30571601865" at bounding box center [532, 398] width 74 height 13
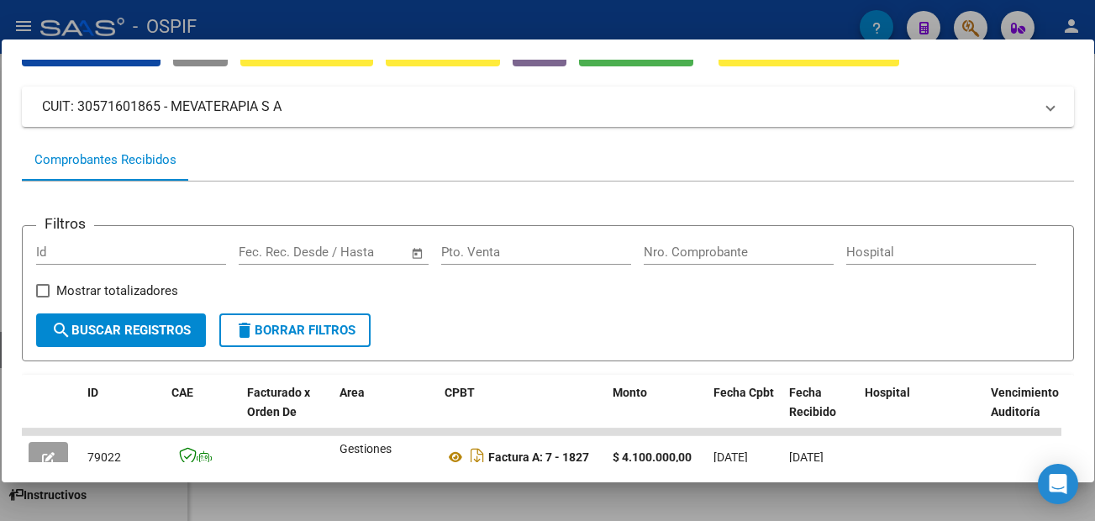
scroll to position [0, 0]
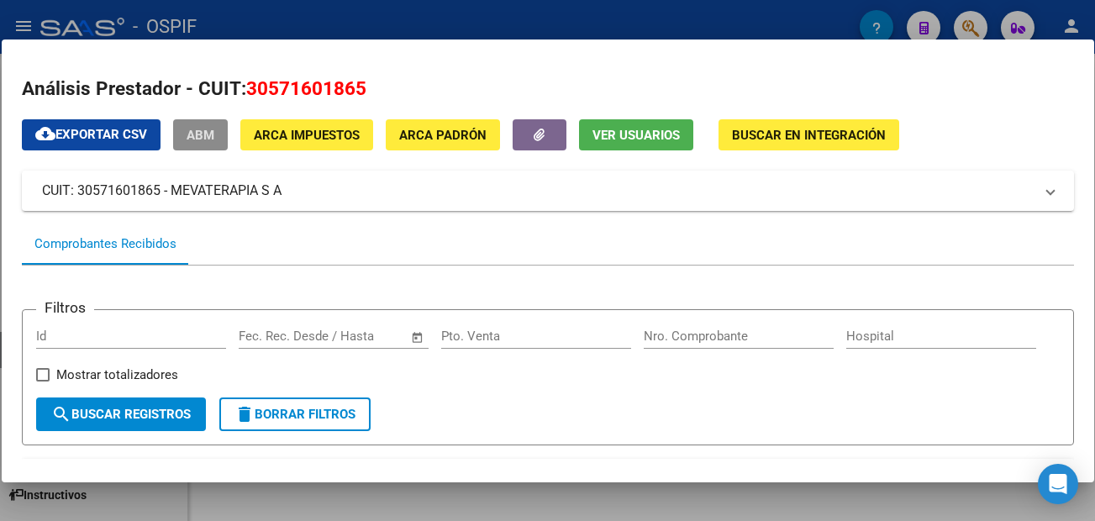
click at [802, 72] on mat-dialog-content "Análisis Prestador - CUIT: 30571601865 cloud_download Exportar CSV ABM ARCA Imp…" at bounding box center [548, 261] width 1092 height 402
click at [760, 398] on div "Filtros Id Start date – End date Fec. Rec. Desde / Hasta Pto. Venta Nro. Compro…" at bounding box center [547, 360] width 1023 height 75
click at [891, 417] on form "Filtros Id Start date – End date Fec. Rec. Desde / Hasta Pto. Venta Nro. Compro…" at bounding box center [548, 377] width 1052 height 137
click at [818, 507] on div at bounding box center [547, 260] width 1095 height 521
